Goal: Transaction & Acquisition: Download file/media

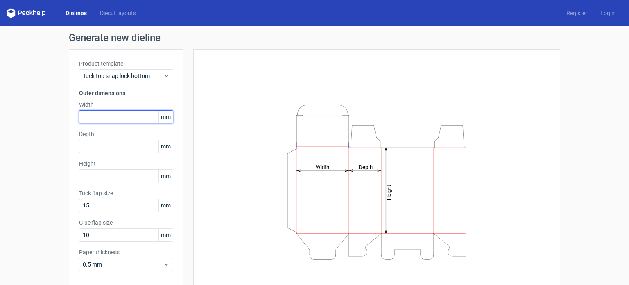
click at [103, 119] on input "text" at bounding box center [126, 116] width 94 height 13
drag, startPoint x: 103, startPoint y: 119, endPoint x: 61, endPoint y: 106, distance: 43.9
click at [61, 106] on div "Generate new dieline Product template Tuck top snap lock bottom Outer dimension…" at bounding box center [314, 173] width 629 height 294
type input "160"
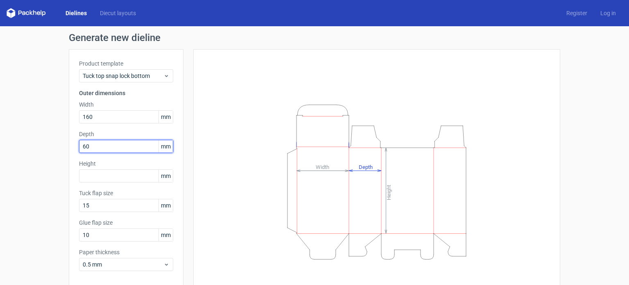
type input "60"
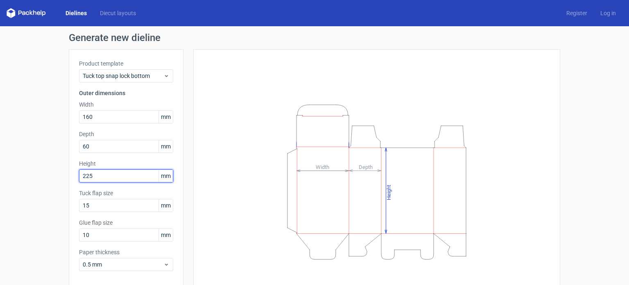
type input "225"
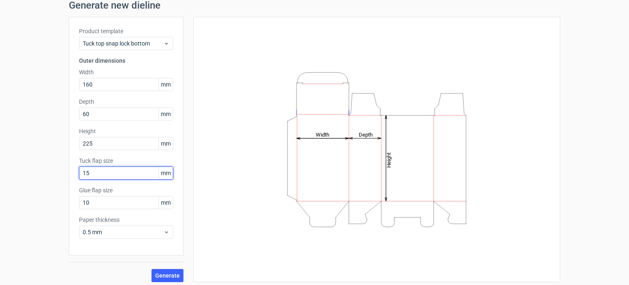
scroll to position [36, 0]
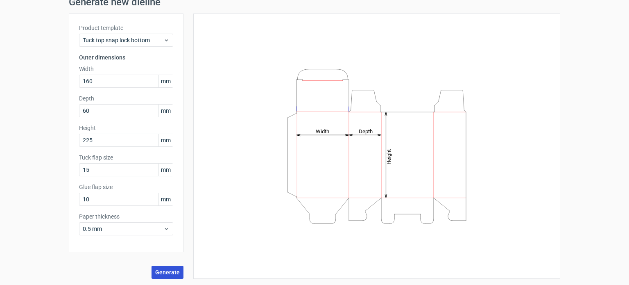
click at [164, 269] on span "Generate" at bounding box center [167, 272] width 25 height 6
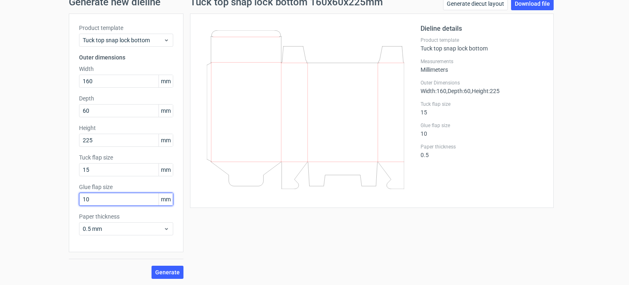
click at [111, 199] on input "10" at bounding box center [126, 198] width 94 height 13
type input "15"
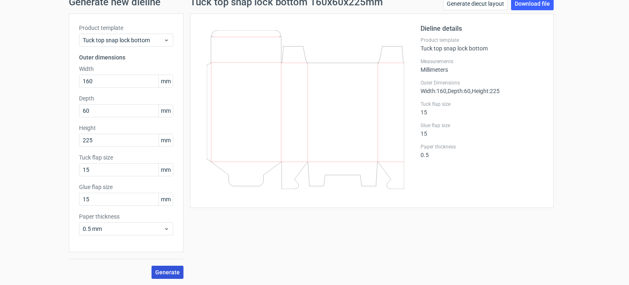
click at [163, 267] on button "Generate" at bounding box center [167, 271] width 32 height 13
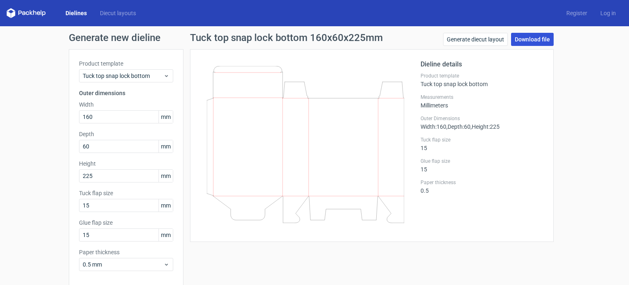
click at [531, 38] on link "Download file" at bounding box center [532, 39] width 43 height 13
